Goal: Information Seeking & Learning: Find specific fact

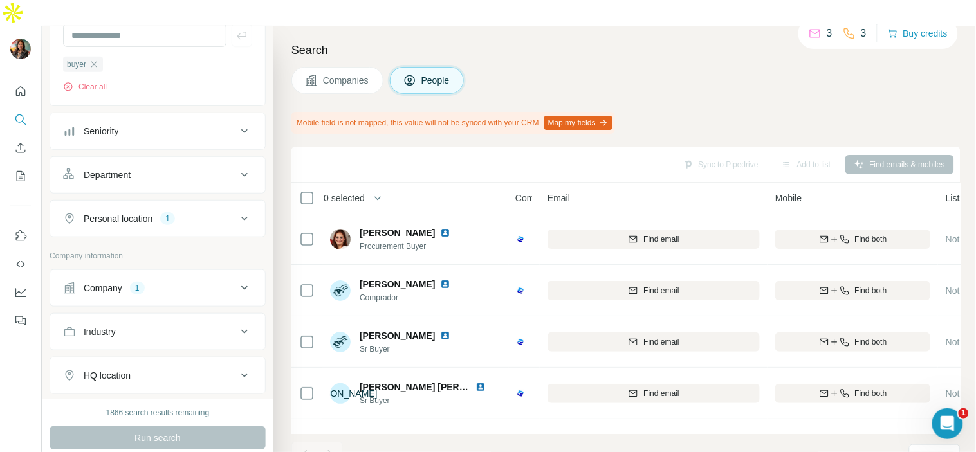
scroll to position [143, 0]
click at [172, 283] on div "Company 1" at bounding box center [150, 289] width 174 height 13
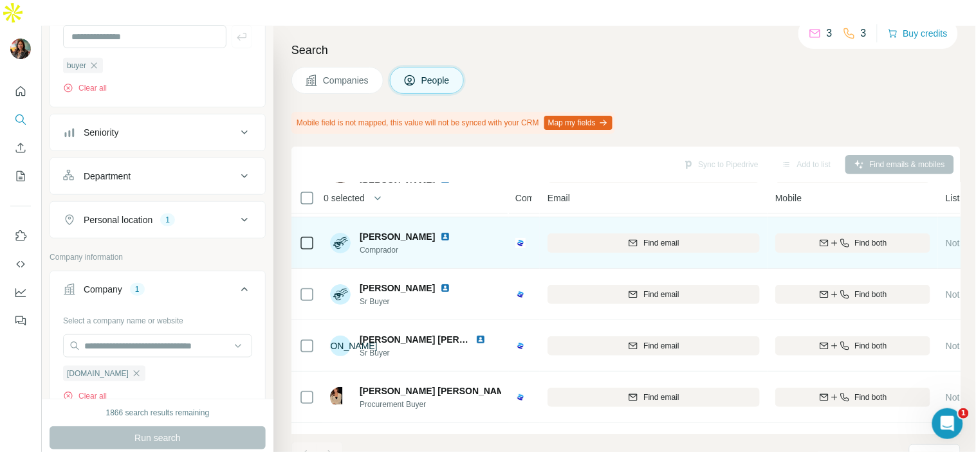
scroll to position [95, 0]
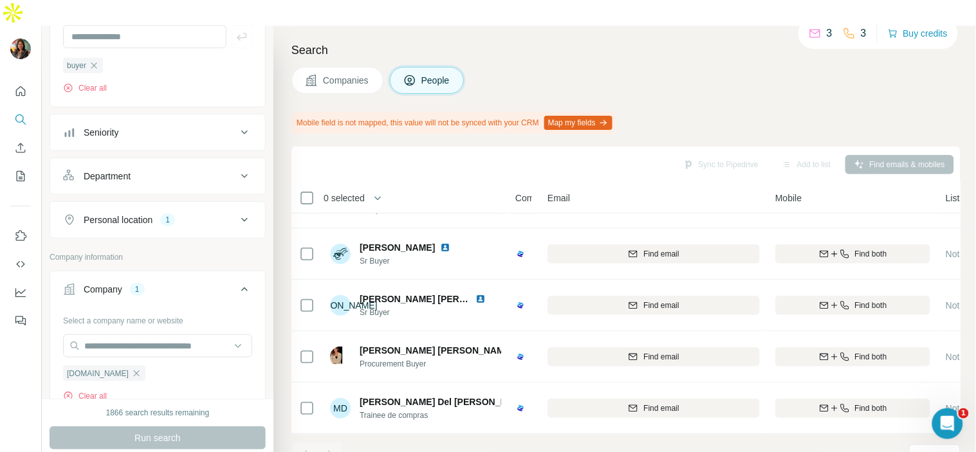
click at [616, 41] on h4 "Search" at bounding box center [625, 50] width 669 height 18
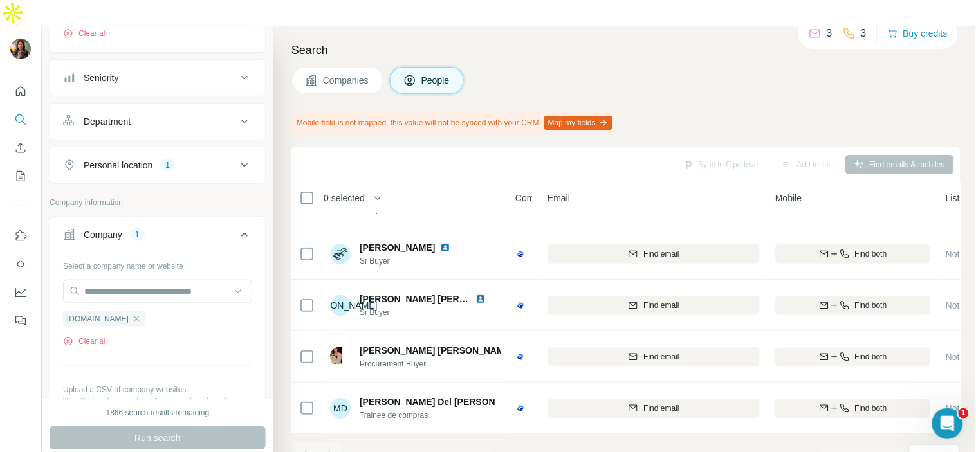
scroll to position [0, 0]
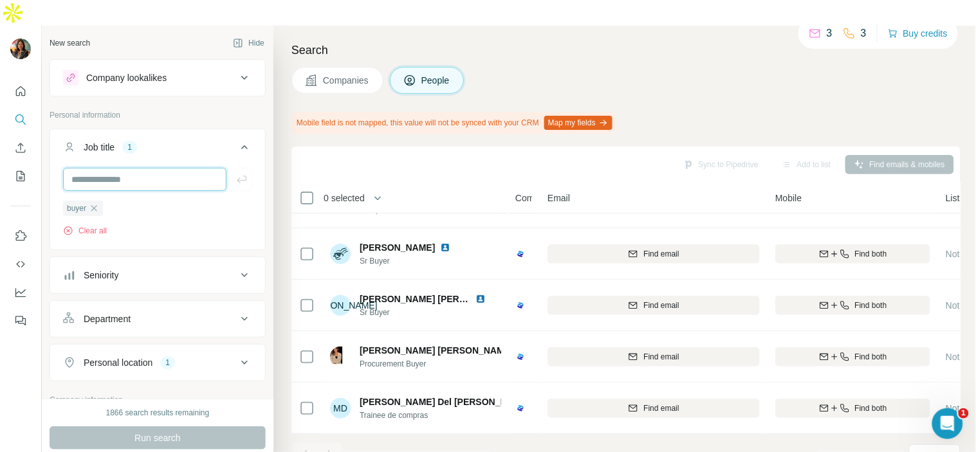
click at [115, 168] on input "text" at bounding box center [144, 179] width 163 height 23
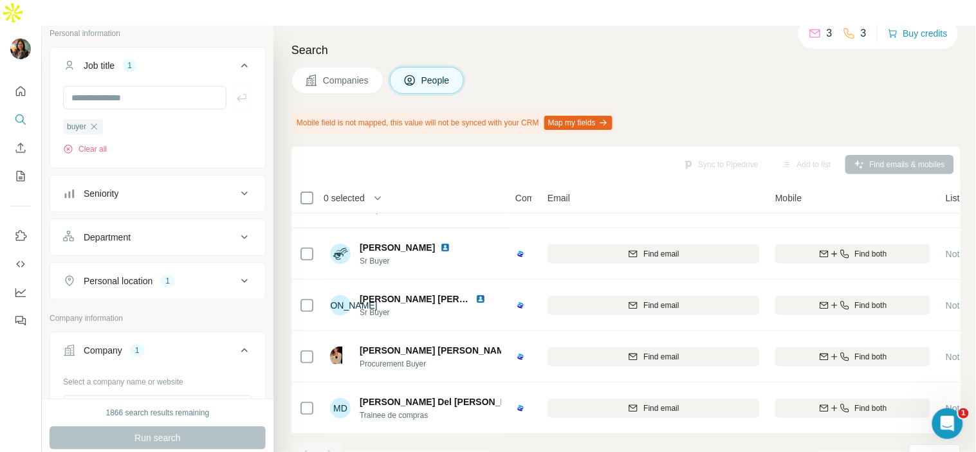
scroll to position [143, 0]
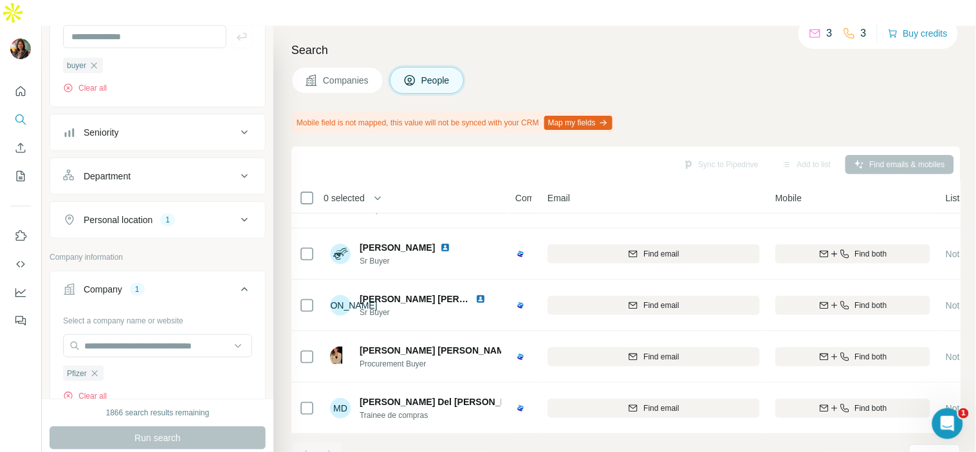
click at [567, 67] on div "Companies People" at bounding box center [625, 80] width 669 height 27
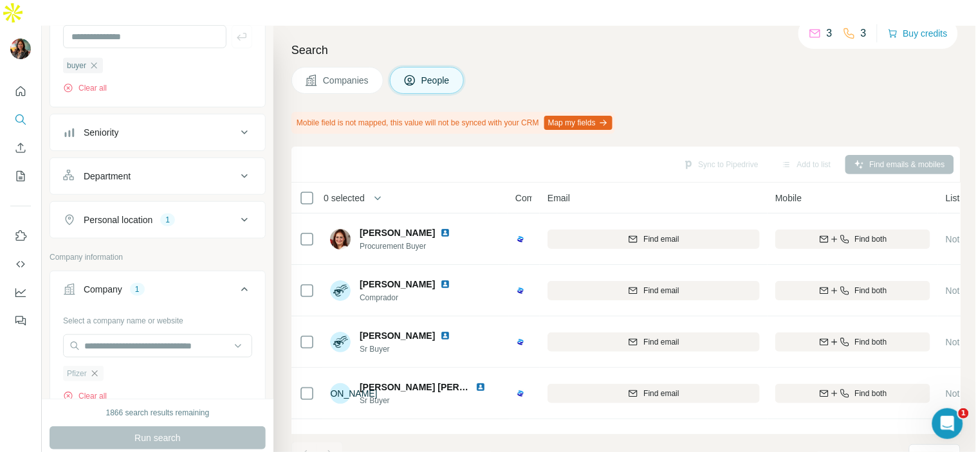
click at [98, 369] on icon "button" at bounding box center [94, 374] width 10 height 10
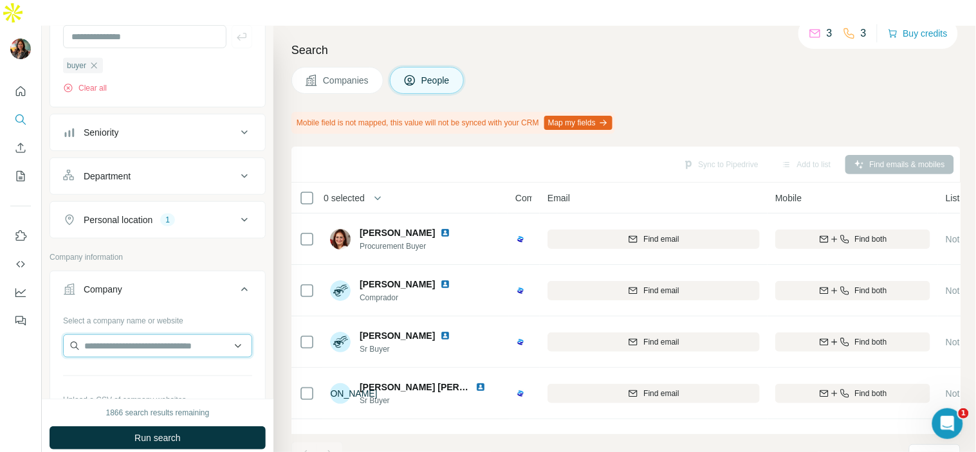
click at [115, 335] on input "text" at bounding box center [157, 346] width 189 height 23
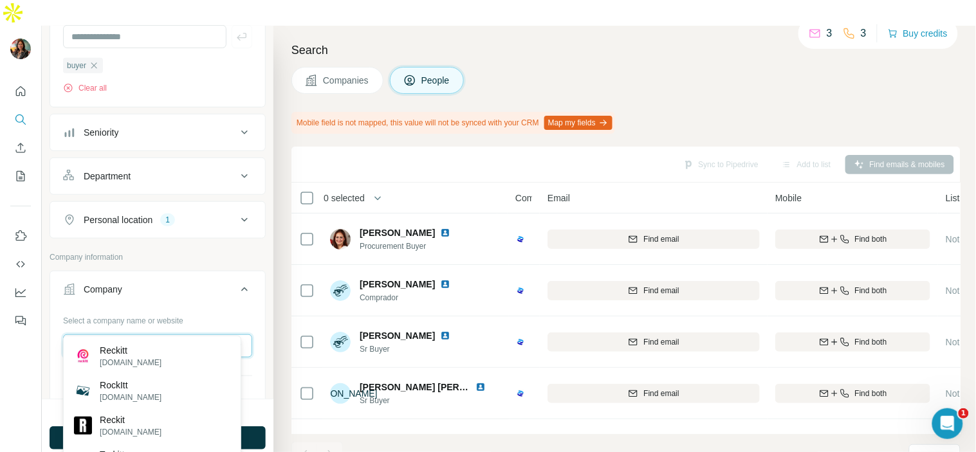
type input "*******"
click at [157, 344] on div "Reckitt reckitt.com" at bounding box center [152, 356] width 172 height 35
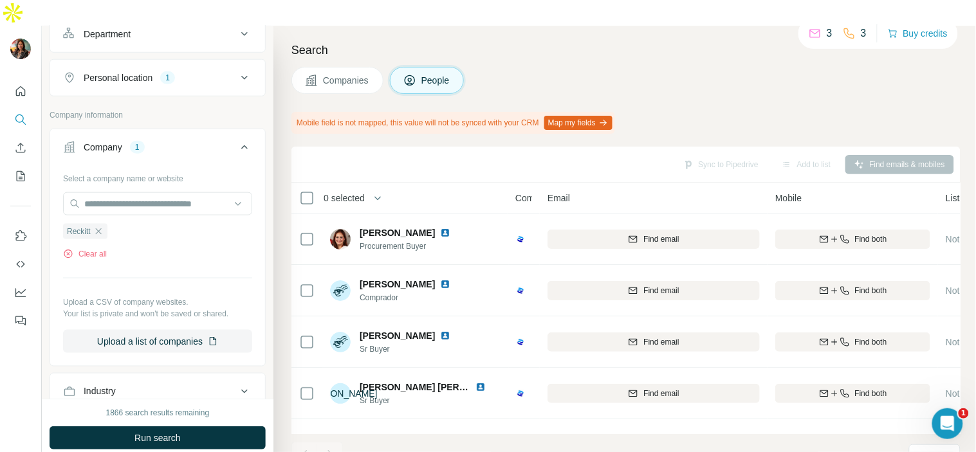
scroll to position [286, 0]
click at [153, 432] on span "Run search" at bounding box center [157, 438] width 46 height 13
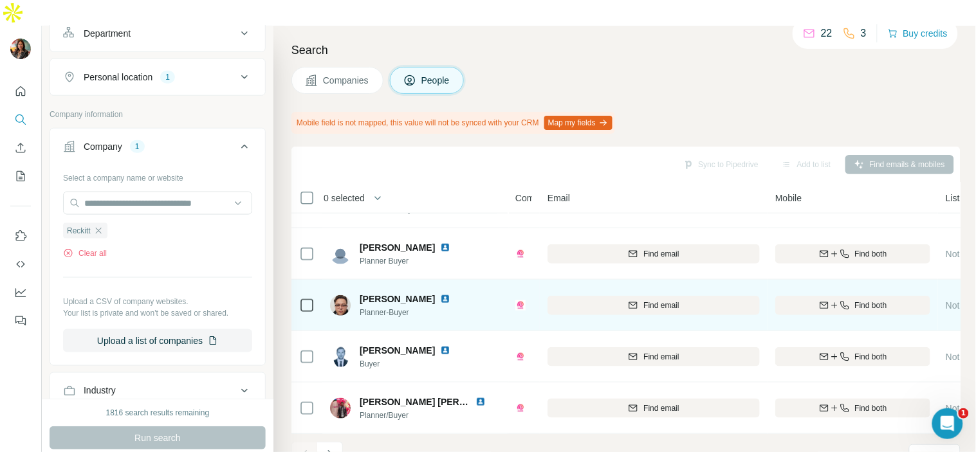
scroll to position [300, 0]
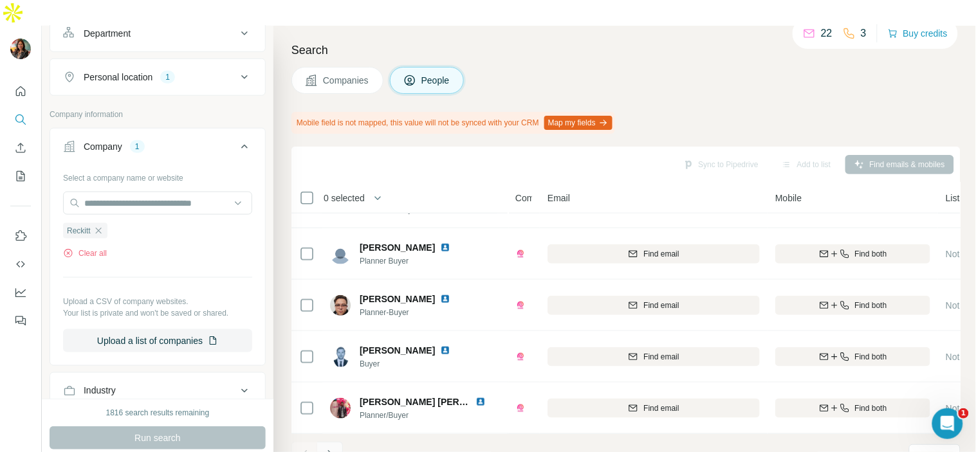
click at [332, 448] on icon "Navigate to next page" at bounding box center [330, 454] width 13 height 13
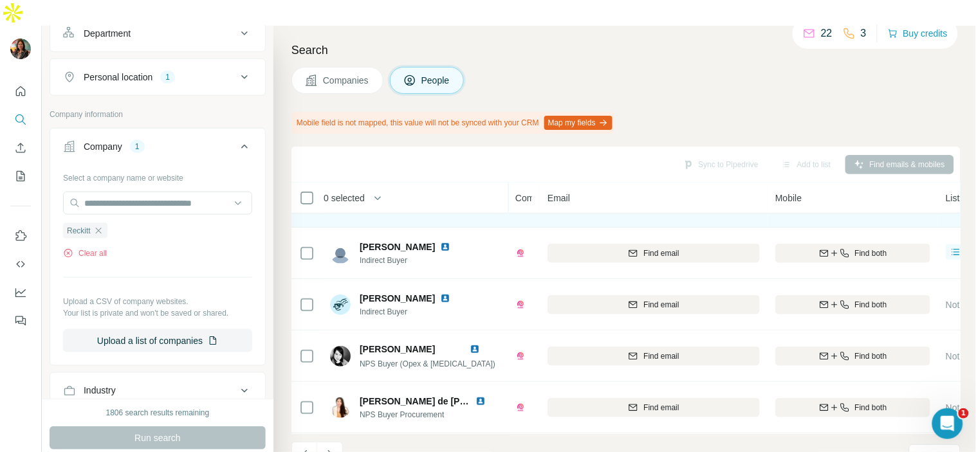
scroll to position [0, 0]
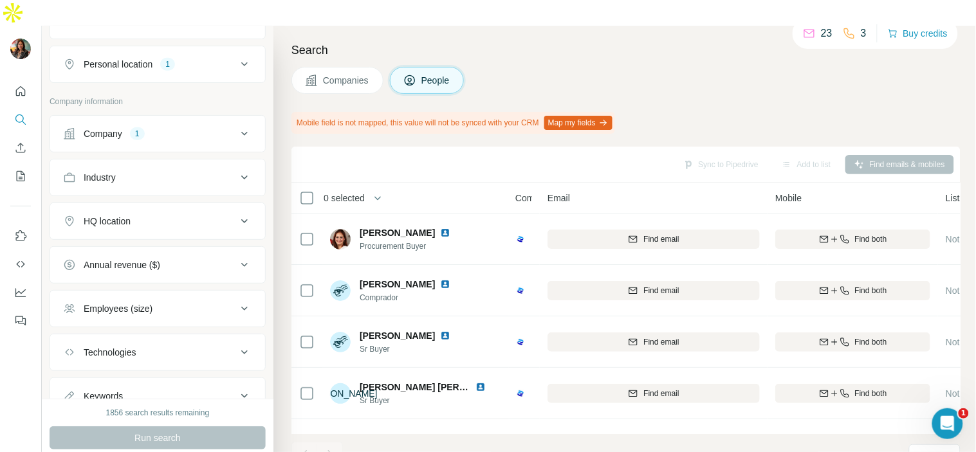
scroll to position [143, 0]
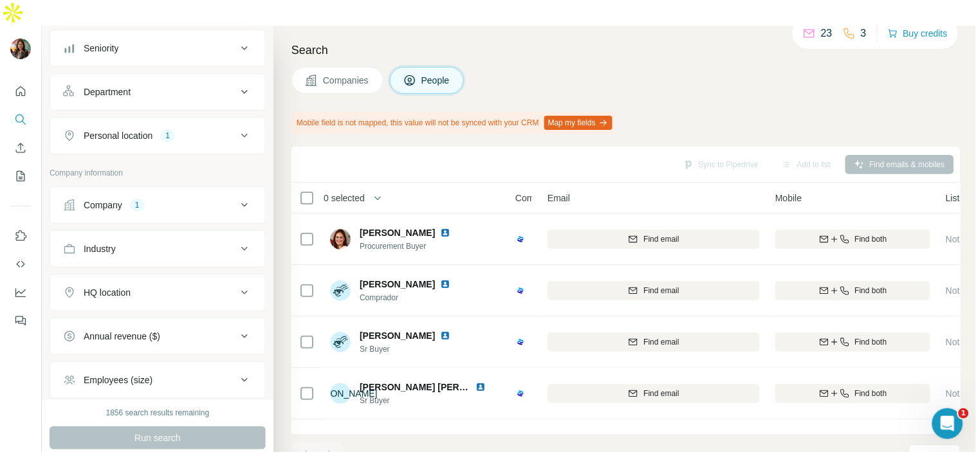
click at [183, 191] on button "Company 1" at bounding box center [157, 205] width 215 height 31
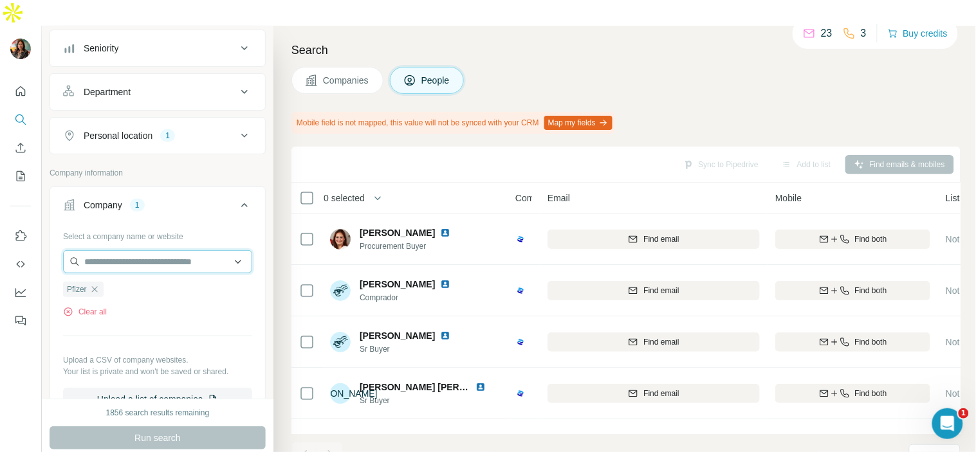
click at [183, 250] on input "text" at bounding box center [157, 261] width 189 height 23
click at [175, 300] on div "Select a company name or website Pfizer Clear all Upload a CSV of company websi…" at bounding box center [157, 318] width 189 height 185
click at [98, 284] on icon "button" at bounding box center [94, 289] width 10 height 10
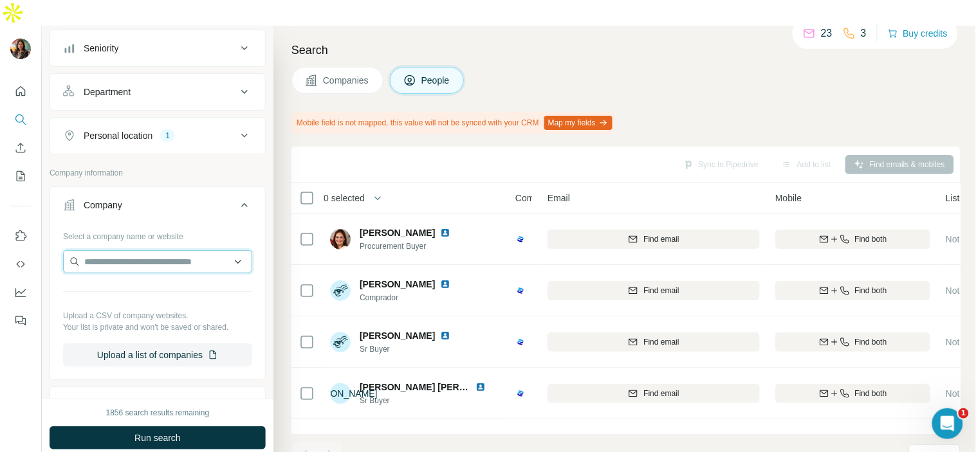
click at [125, 250] on input "text" at bounding box center [157, 261] width 189 height 23
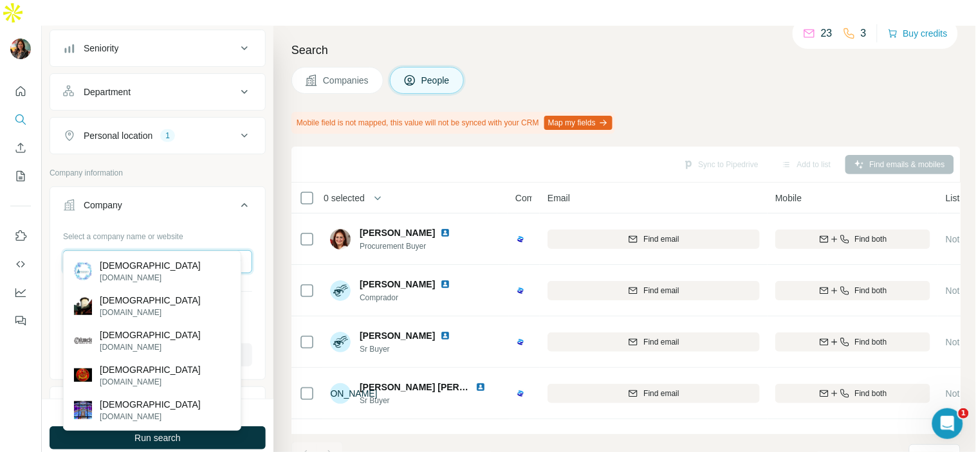
click at [181, 250] on input "******" at bounding box center [157, 261] width 189 height 23
click at [183, 250] on input "******" at bounding box center [157, 261] width 189 height 23
paste input "**********"
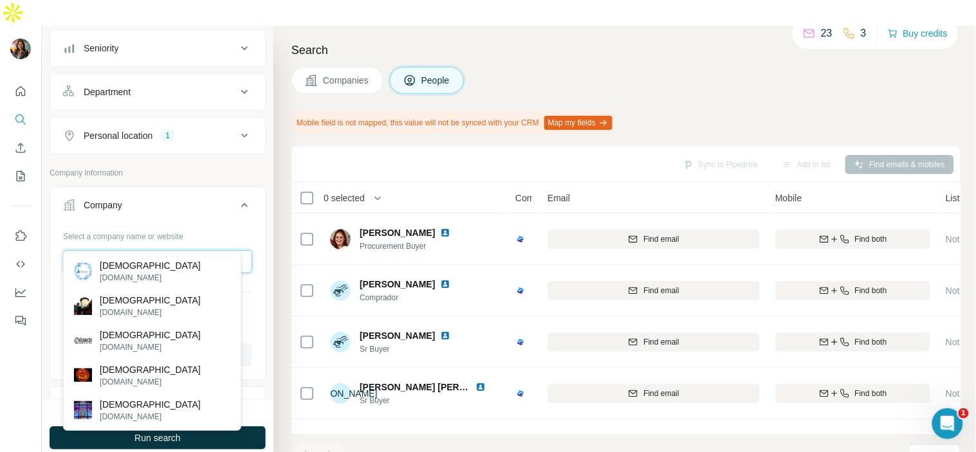
scroll to position [0, 21]
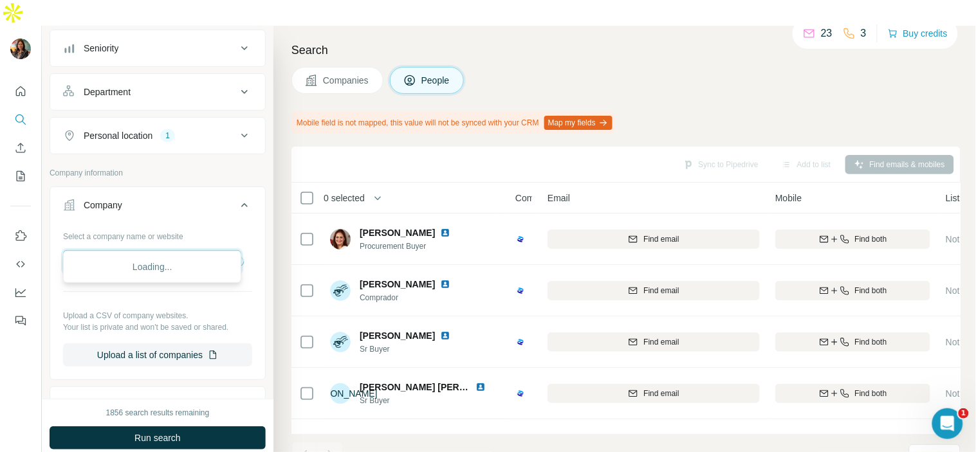
type input "**********"
click at [172, 273] on div "Type to search" at bounding box center [152, 267] width 172 height 26
click at [170, 278] on div "Select a company name or website Upload a CSV of company websites. Your list is…" at bounding box center [157, 296] width 189 height 141
click at [187, 250] on input "text" at bounding box center [152, 261] width 178 height 23
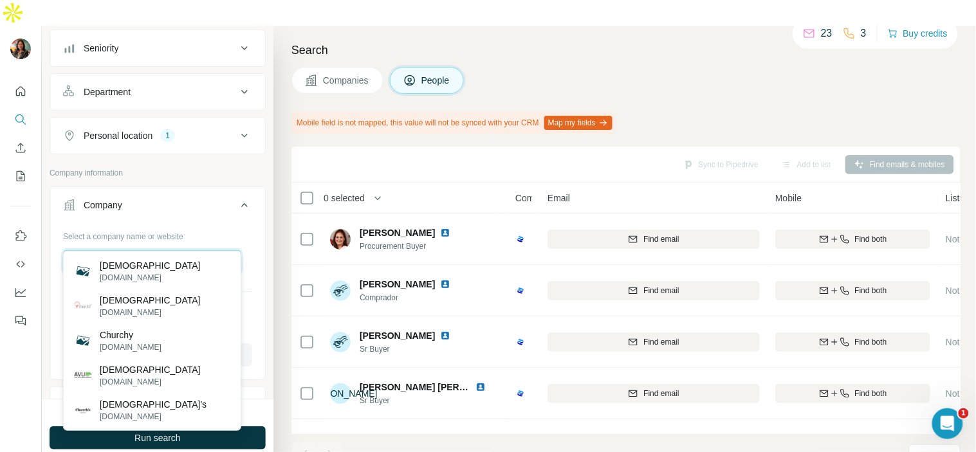
click at [170, 250] on input "*******" at bounding box center [152, 261] width 178 height 23
paste input "********"
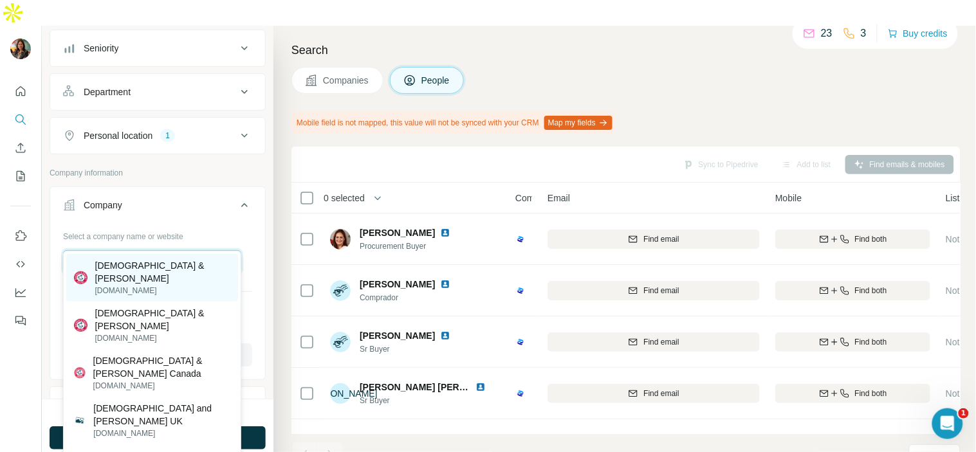
type input "**********"
click at [158, 269] on p "Church & Dwight" at bounding box center [163, 272] width 136 height 26
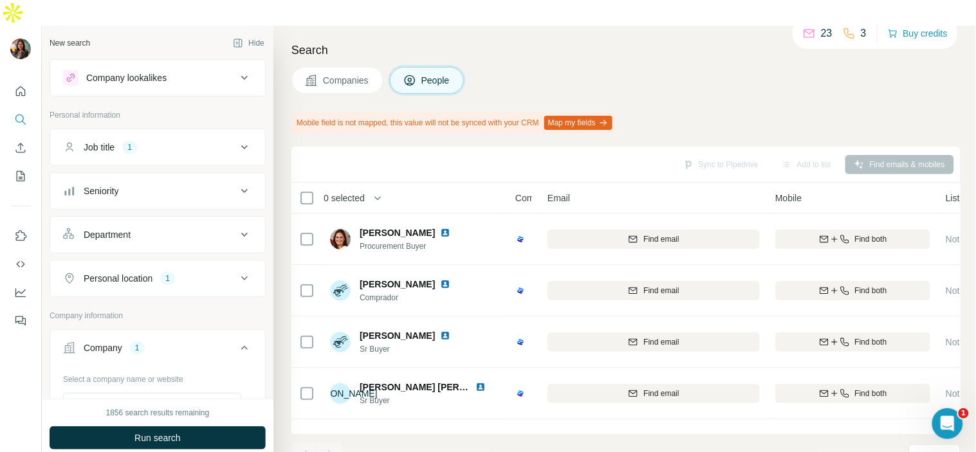
click at [169, 133] on button "Job title 1" at bounding box center [157, 147] width 215 height 31
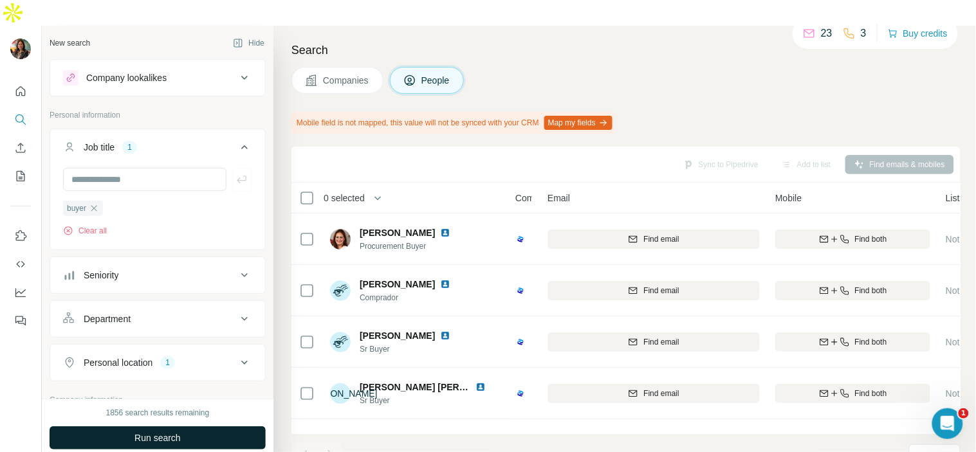
click at [178, 432] on span "Run search" at bounding box center [157, 438] width 46 height 13
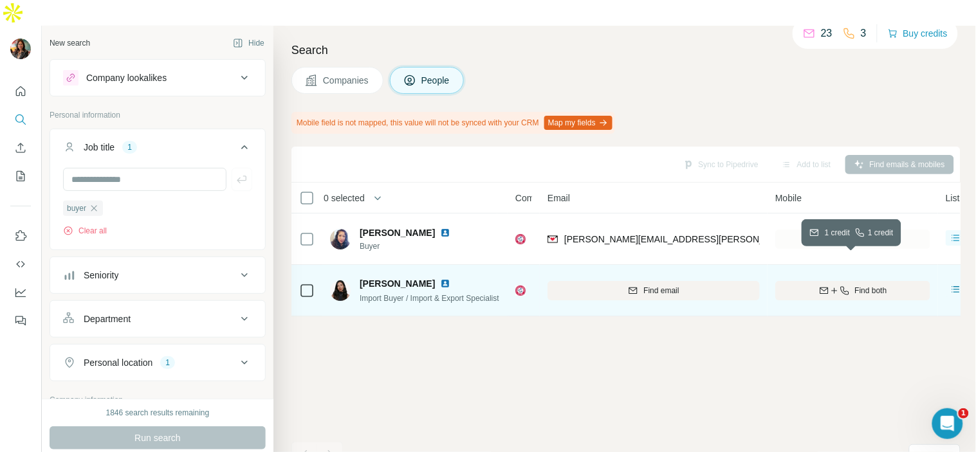
click at [875, 285] on span "Find both" at bounding box center [871, 291] width 32 height 12
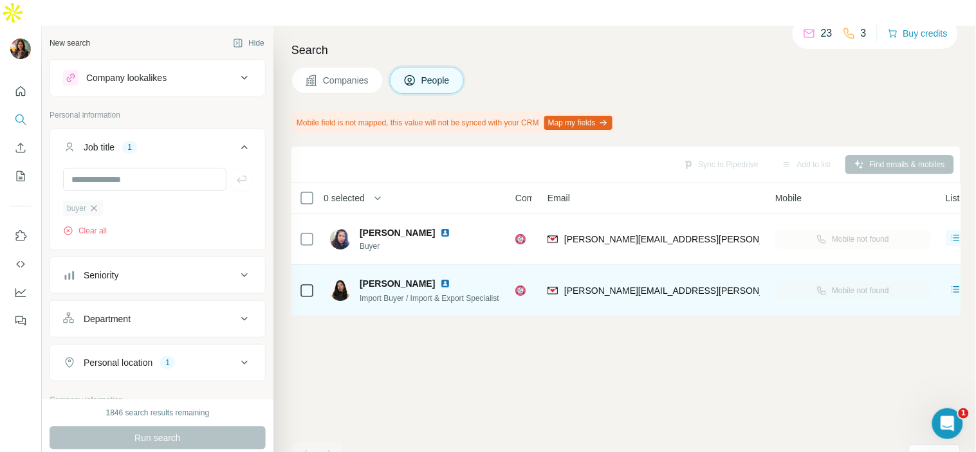
click at [95, 203] on icon "button" at bounding box center [94, 208] width 10 height 10
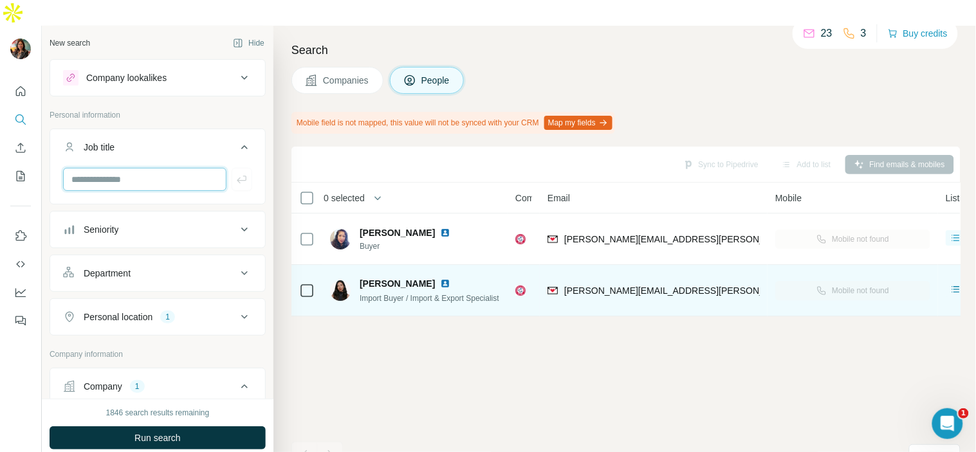
click at [112, 168] on input "text" at bounding box center [144, 179] width 163 height 23
click at [98, 258] on button "Department" at bounding box center [157, 273] width 215 height 31
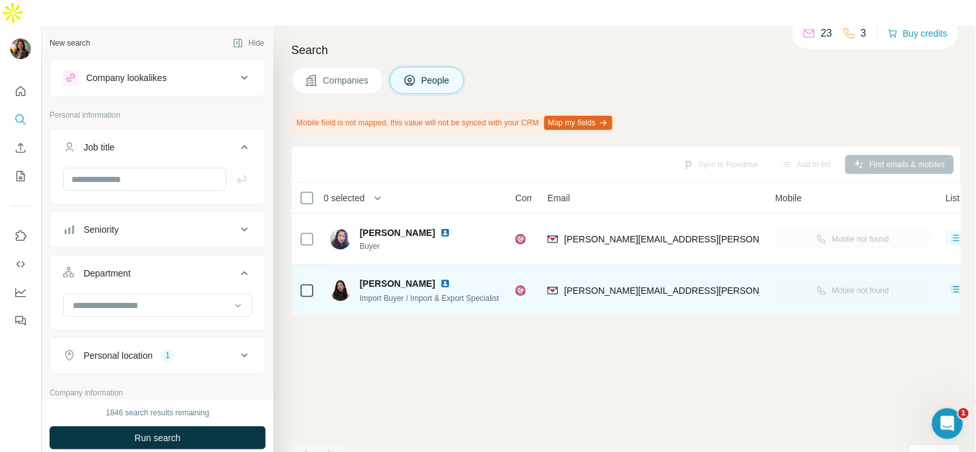
click at [98, 258] on button "Department" at bounding box center [157, 276] width 215 height 36
click at [98, 258] on button "Department" at bounding box center [157, 273] width 215 height 31
click at [98, 258] on button "Department" at bounding box center [157, 276] width 215 height 36
click at [98, 258] on button "Department" at bounding box center [157, 273] width 215 height 31
click at [119, 298] on input at bounding box center [150, 305] width 159 height 14
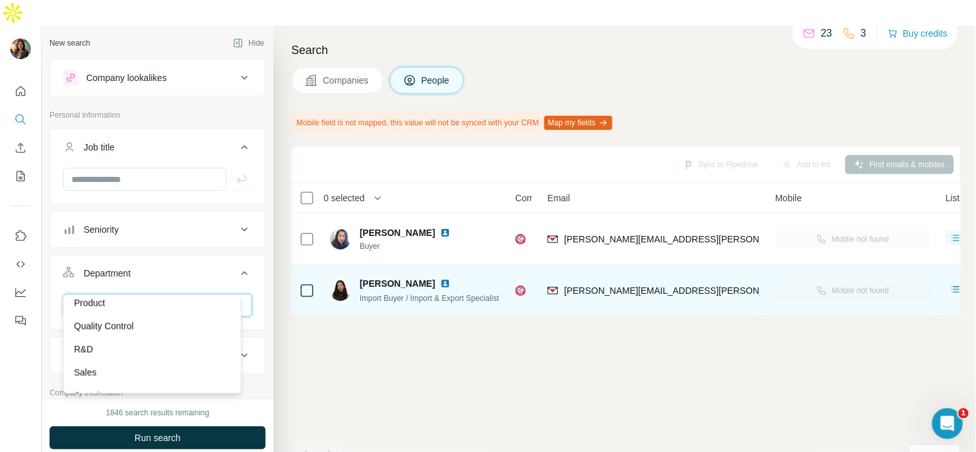
scroll to position [462, 0]
click at [137, 375] on div "Supply Chain" at bounding box center [152, 380] width 156 height 13
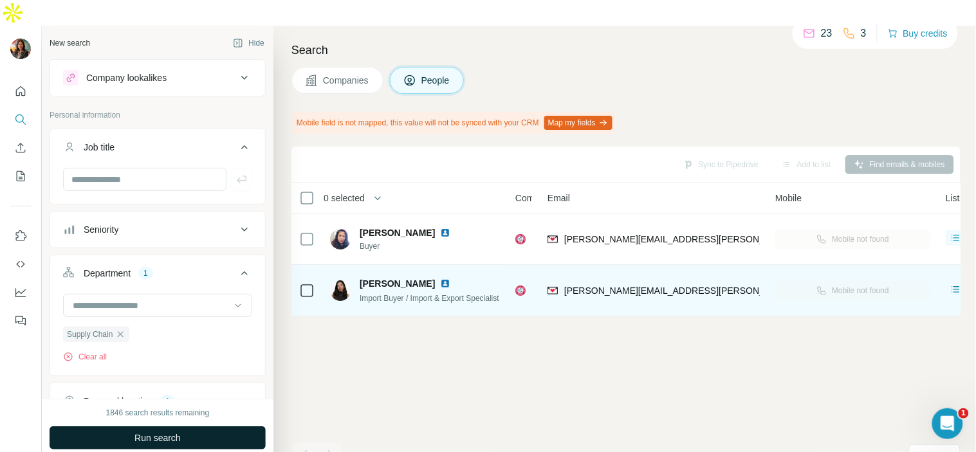
click at [139, 427] on button "Run search" at bounding box center [158, 438] width 216 height 23
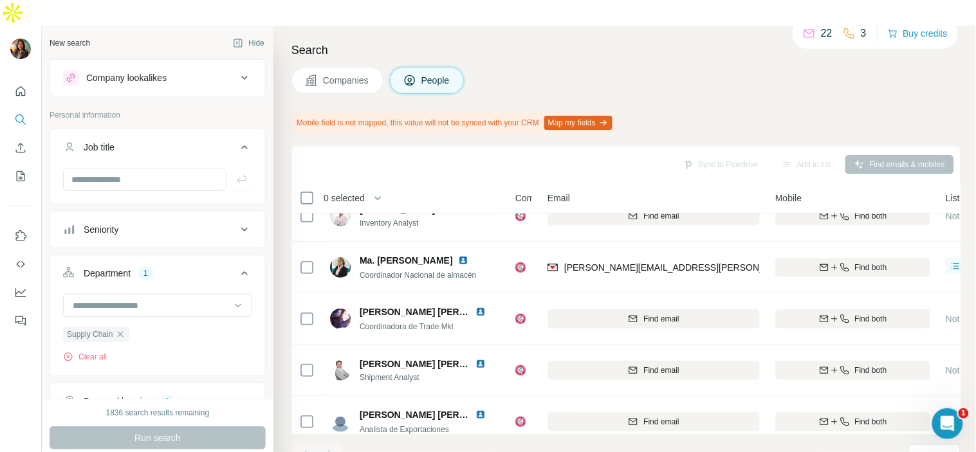
scroll to position [249, 0]
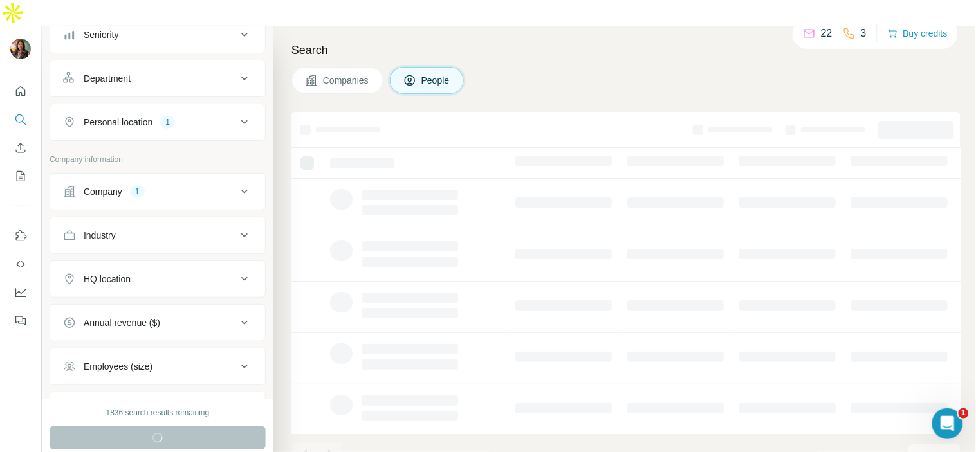
scroll to position [154, 0]
click at [179, 187] on div "Company 1" at bounding box center [150, 193] width 174 height 13
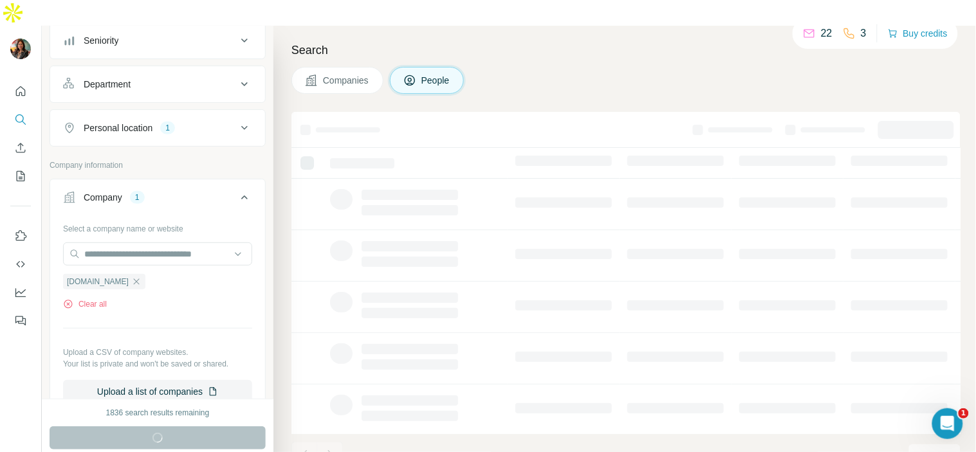
scroll to position [151, 0]
click at [131, 276] on icon "button" at bounding box center [136, 281] width 10 height 10
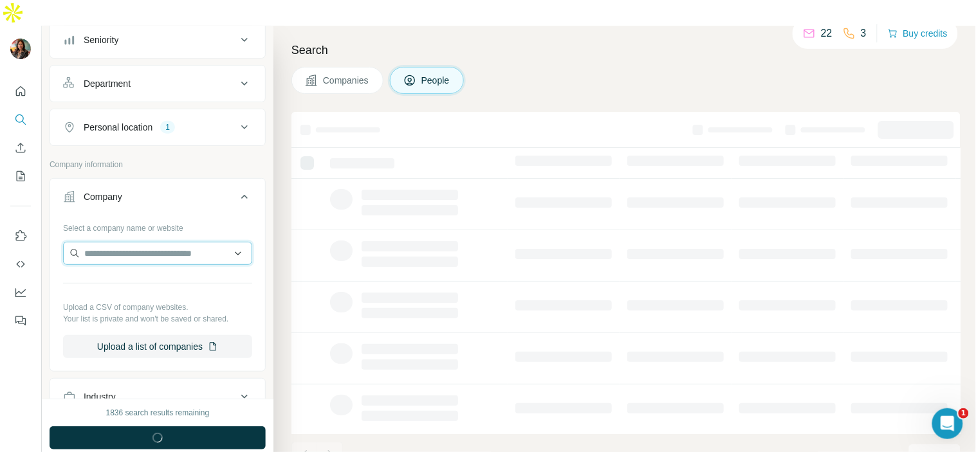
click at [148, 242] on input "text" at bounding box center [157, 253] width 189 height 23
type input "*******"
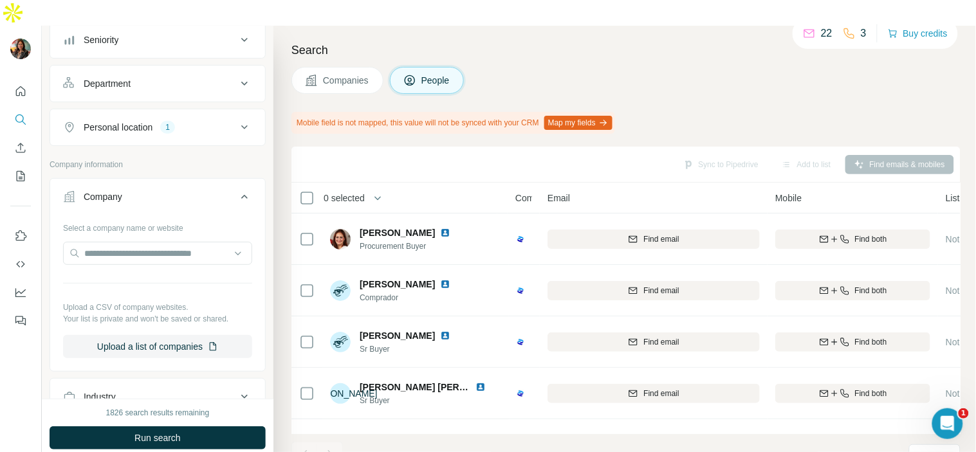
click at [703, 75] on div "Search Companies People Mobile field is not mapped, this value will not be sync…" at bounding box center [624, 252] width 702 height 452
